Goal: Task Accomplishment & Management: Use online tool/utility

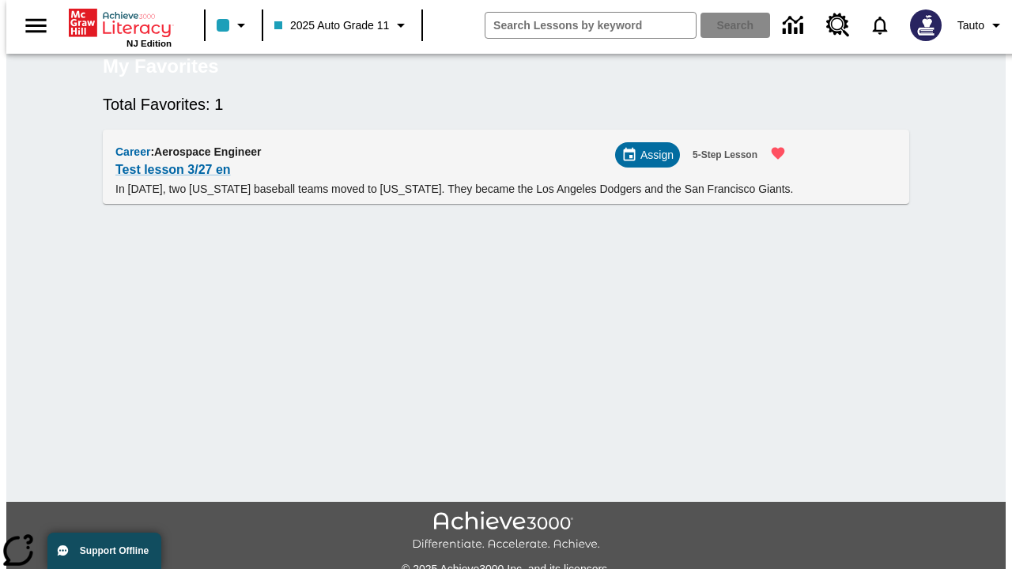
click at [654, 164] on span "Assign" at bounding box center [656, 155] width 33 height 17
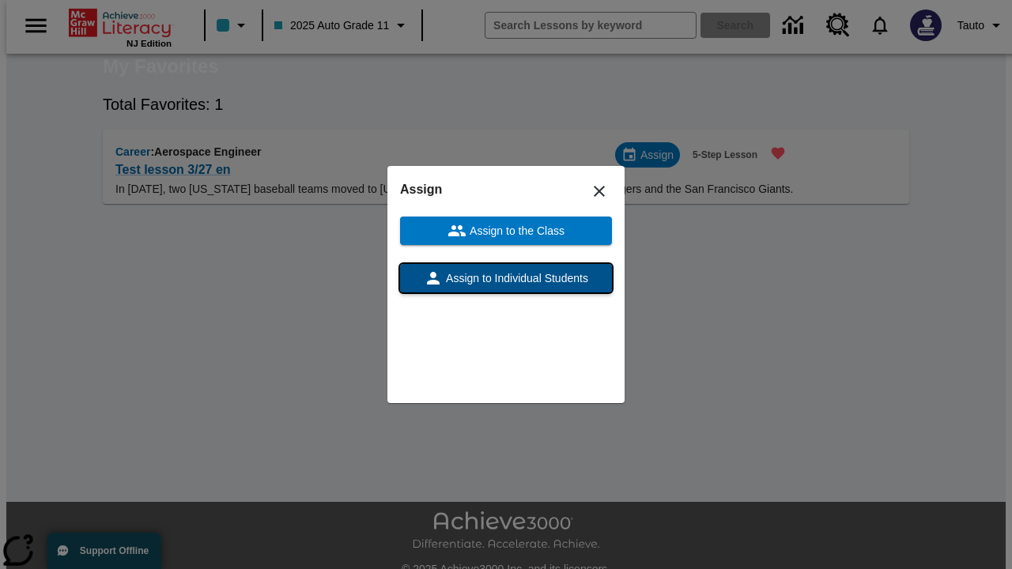
click at [506, 278] on span "Assign to Individual Students" at bounding box center [515, 278] width 145 height 17
